Goal: Entertainment & Leisure: Consume media (video, audio)

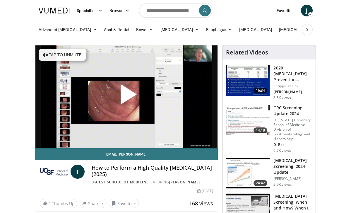
click at [127, 97] on span "Video Player" at bounding box center [127, 97] width 0 height 0
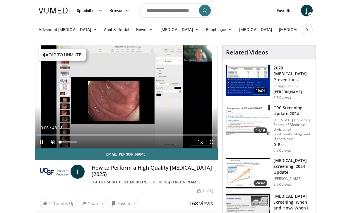
click at [54, 141] on span "Video Player" at bounding box center [53, 142] width 12 height 12
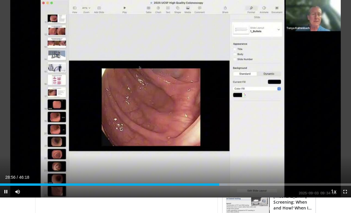
click at [6, 190] on span "Video Player" at bounding box center [6, 192] width 12 height 12
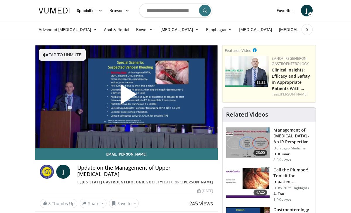
click at [127, 97] on span "Video Player" at bounding box center [127, 97] width 0 height 0
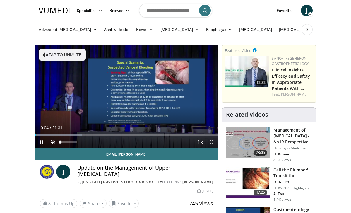
click at [52, 140] on span "Video Player" at bounding box center [53, 142] width 12 height 12
